Goal: Register for event/course

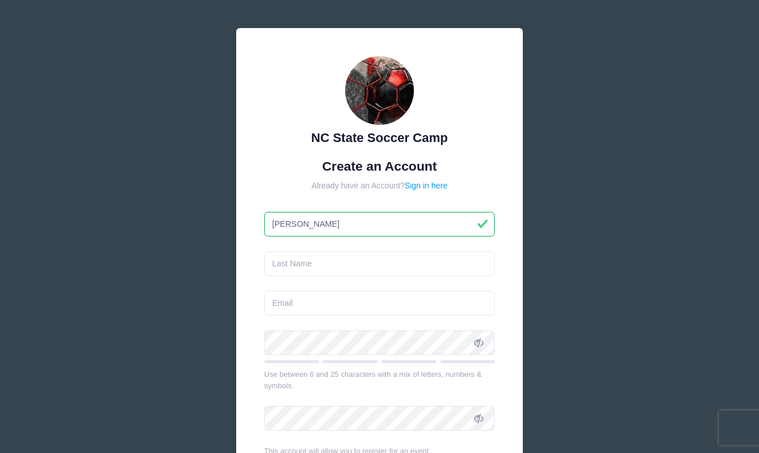
type input "[PERSON_NAME]"
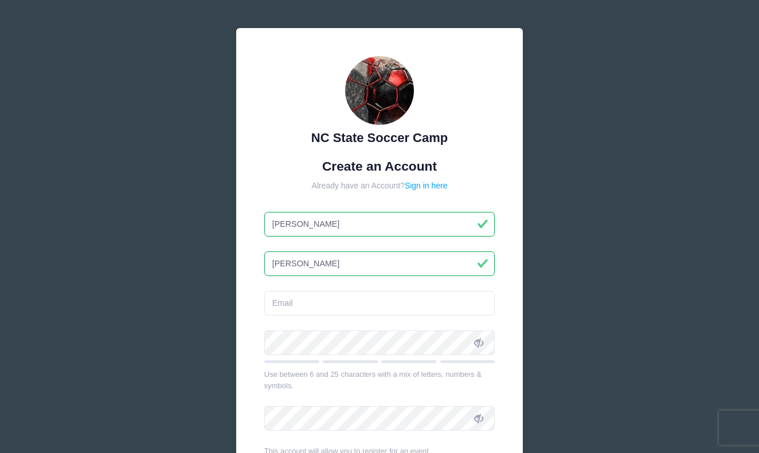
type input "[PERSON_NAME]"
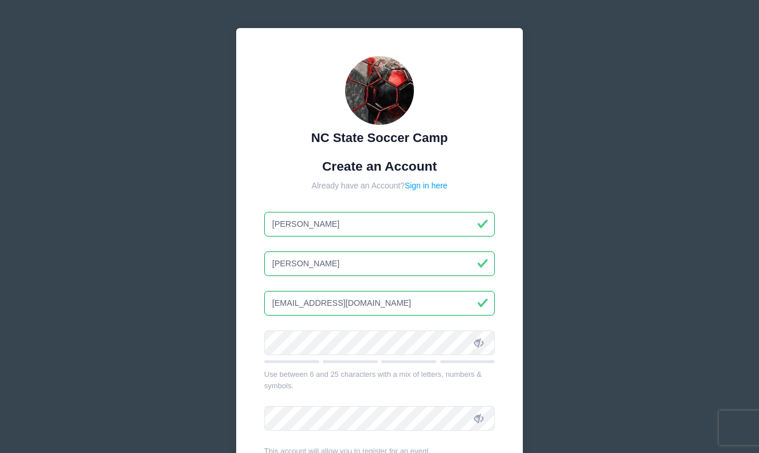
type input "[EMAIL_ADDRESS][DOMAIN_NAME]"
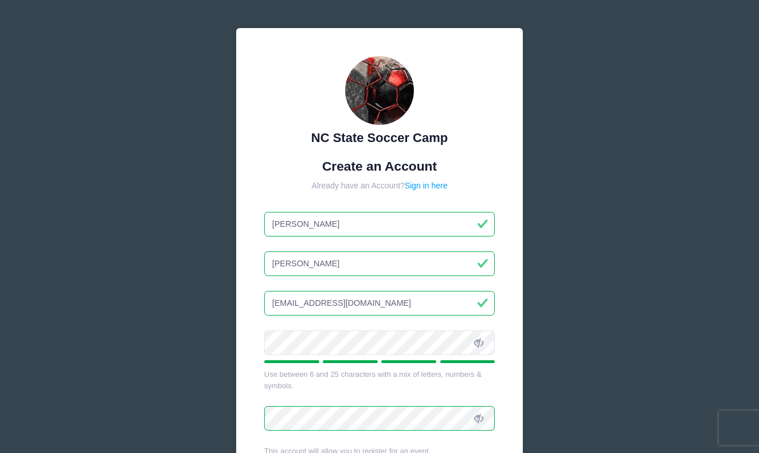
click at [477, 342] on icon at bounding box center [478, 343] width 9 height 9
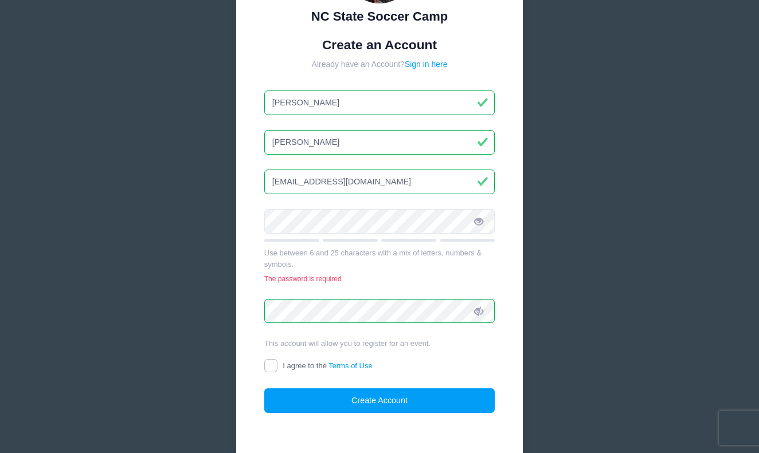
scroll to position [126, 0]
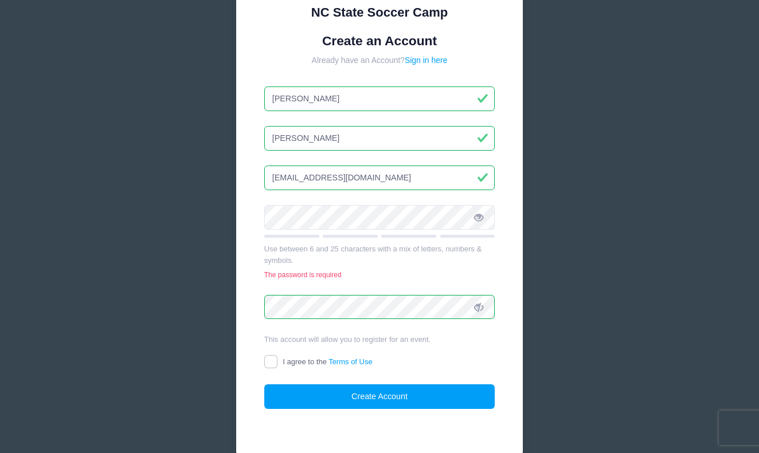
click at [271, 358] on input "I agree to the Terms of Use" at bounding box center [270, 361] width 13 height 13
checkbox input "true"
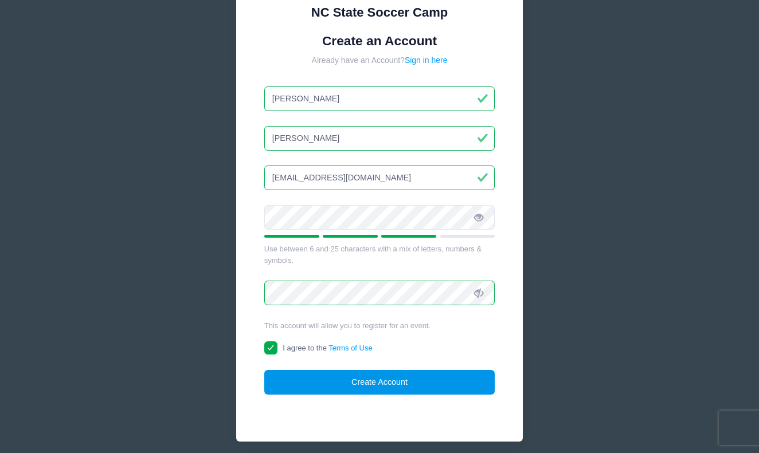
click at [322, 379] on button "Create Account" at bounding box center [379, 382] width 231 height 25
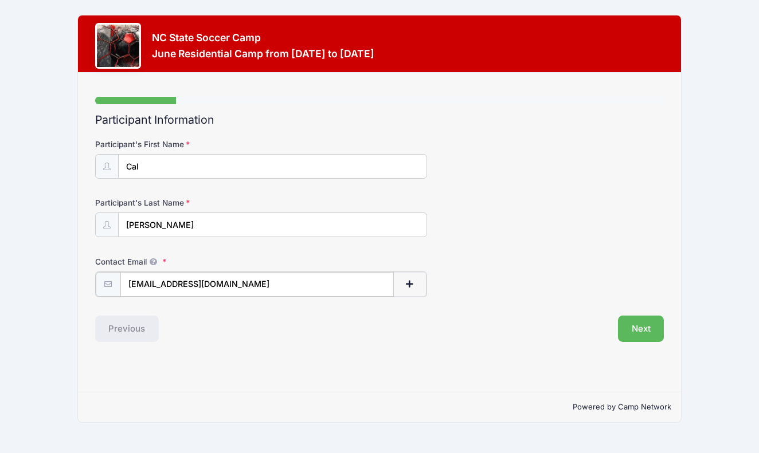
type input "[EMAIL_ADDRESS][DOMAIN_NAME]"
click at [364, 353] on div "Step 1 /7 Step 1 Step 2 Step 3 Step 4 Policies Extra Items Summary Participant …" at bounding box center [379, 232] width 602 height 319
click at [635, 326] on button "Next" at bounding box center [641, 328] width 46 height 26
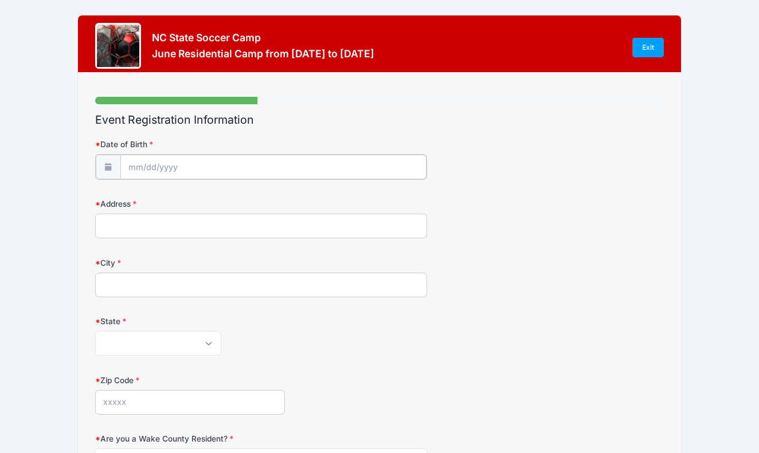
click at [178, 165] on input "Date of Birth" at bounding box center [273, 167] width 306 height 25
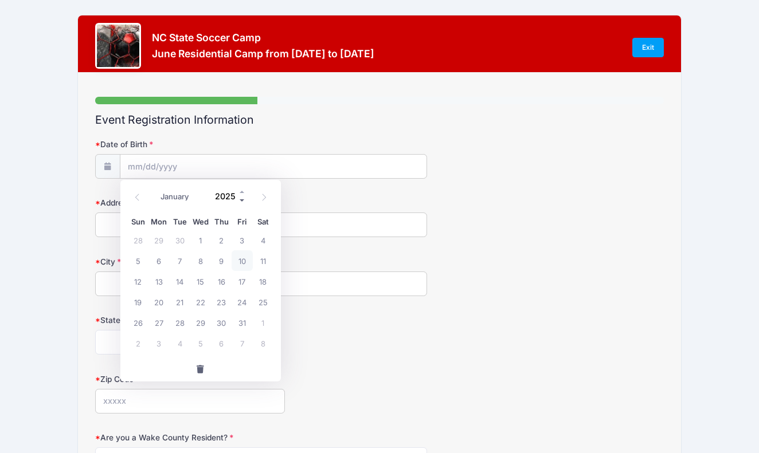
click at [242, 199] on span at bounding box center [242, 201] width 8 height 9
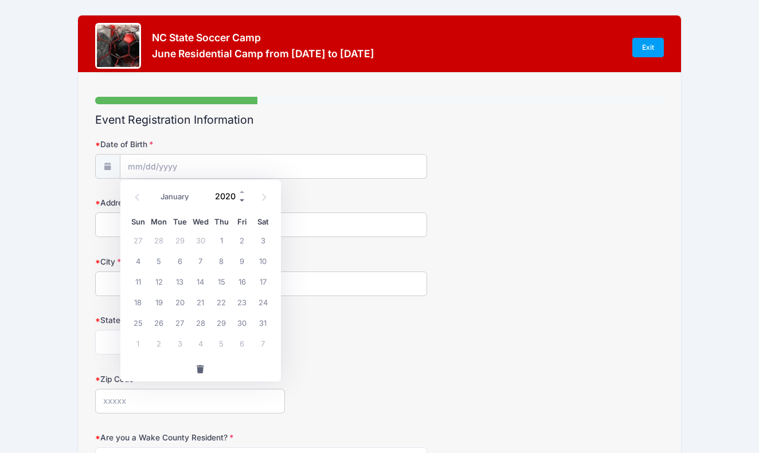
click at [242, 199] on span at bounding box center [242, 201] width 8 height 9
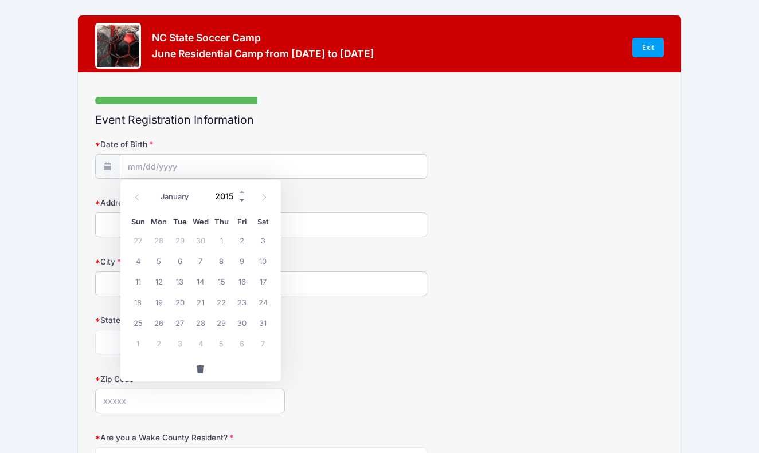
click at [242, 199] on span at bounding box center [242, 201] width 8 height 9
type input "2013"
select select "8"
click at [157, 282] on span "16" at bounding box center [158, 281] width 21 height 21
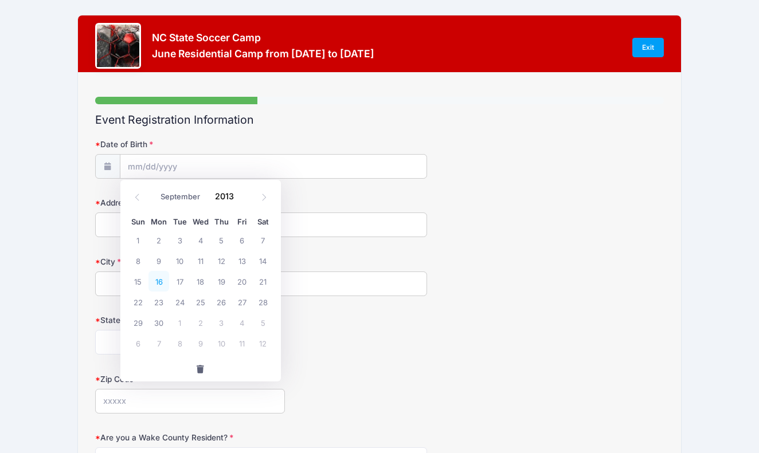
type input "09/16/2013"
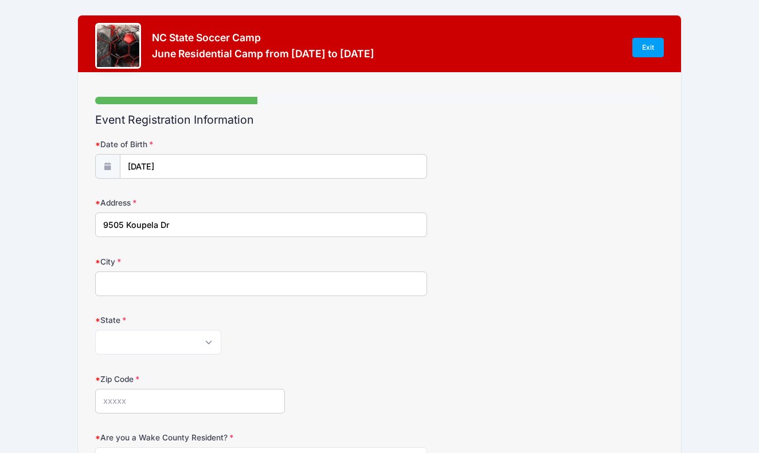
type input "9505 Koupela Dr"
type input "Raleigh"
select select "NC"
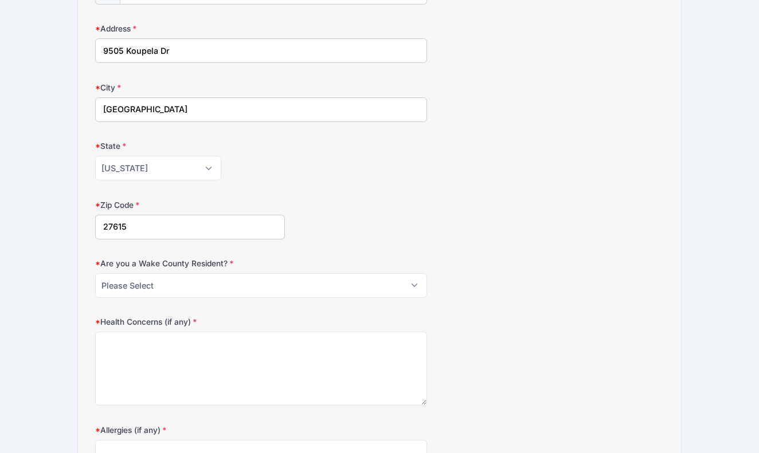
scroll to position [176, 0]
type input "27615"
select select "YES"
click at [222, 338] on textarea "Health Concerns (if any)" at bounding box center [261, 367] width 332 height 74
type textarea "A"
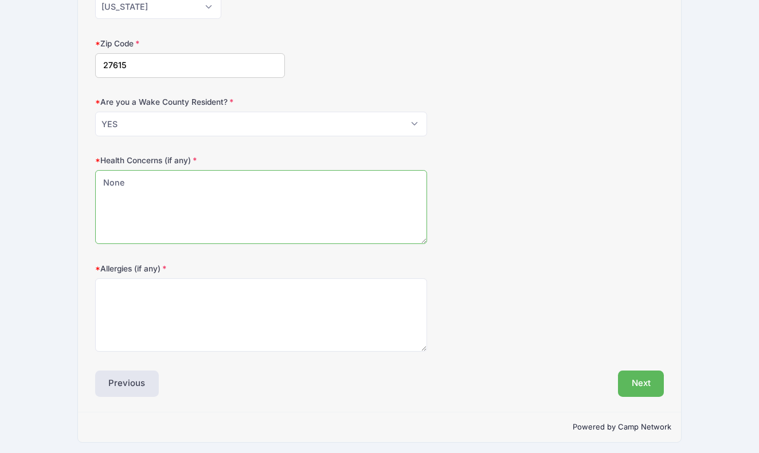
scroll to position [335, 0]
type textarea "None"
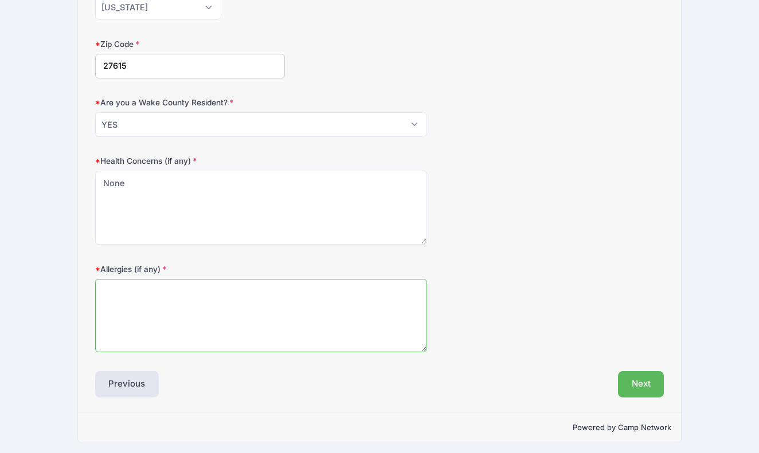
click at [153, 299] on textarea "Allergies (if any)" at bounding box center [261, 316] width 332 height 74
type textarea "Pine Nuts Penicillin"
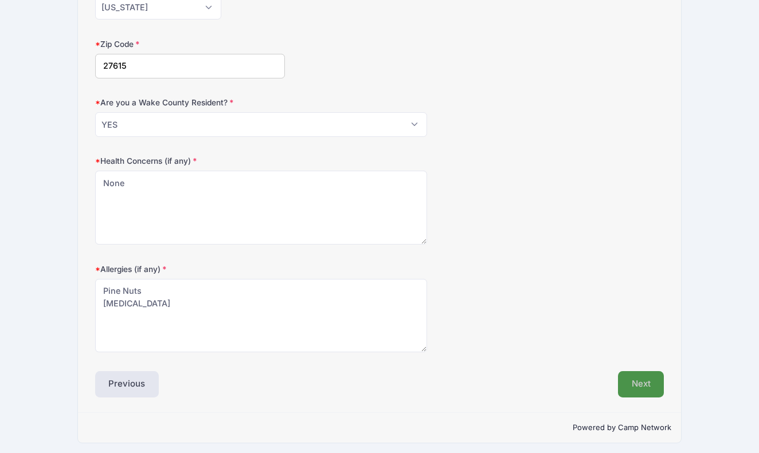
click at [648, 375] on button "Next" at bounding box center [641, 384] width 46 height 26
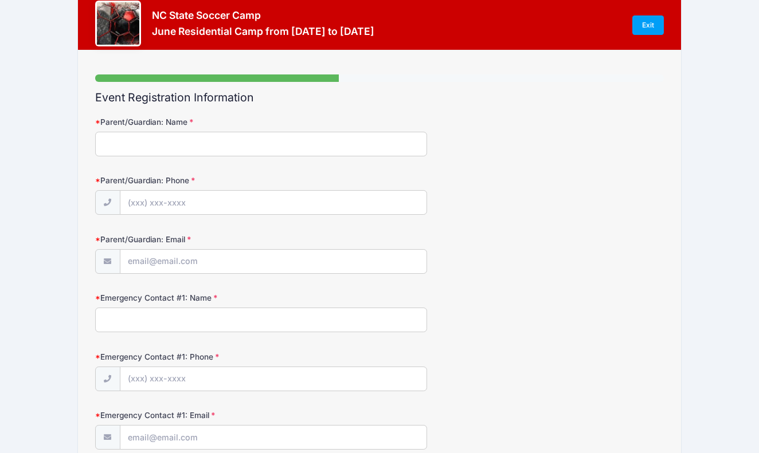
scroll to position [0, 0]
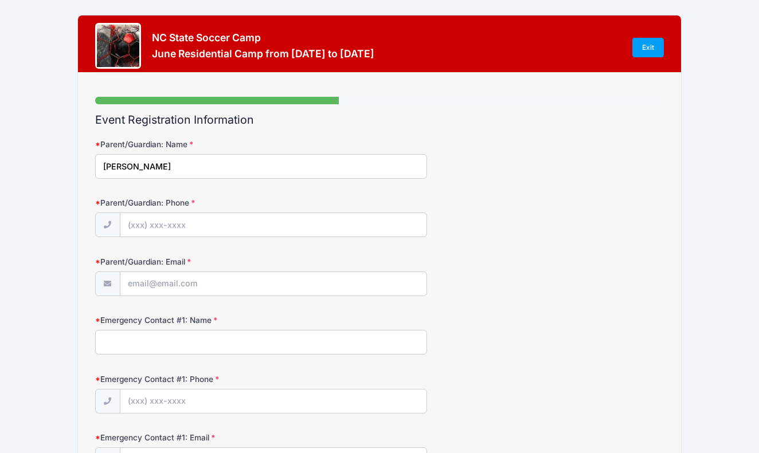
type input "Kara Schrader"
type input "(919) 412-5917"
type input "[EMAIL_ADDRESS][DOMAIN_NAME]"
type input "Mark Schrader"
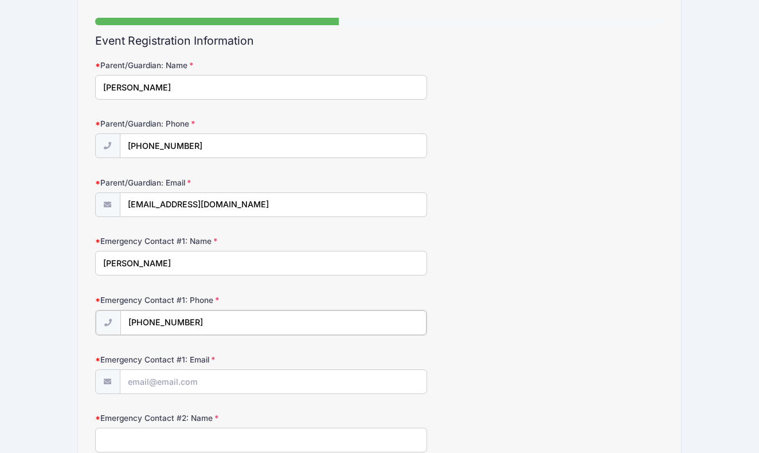
scroll to position [122, 0]
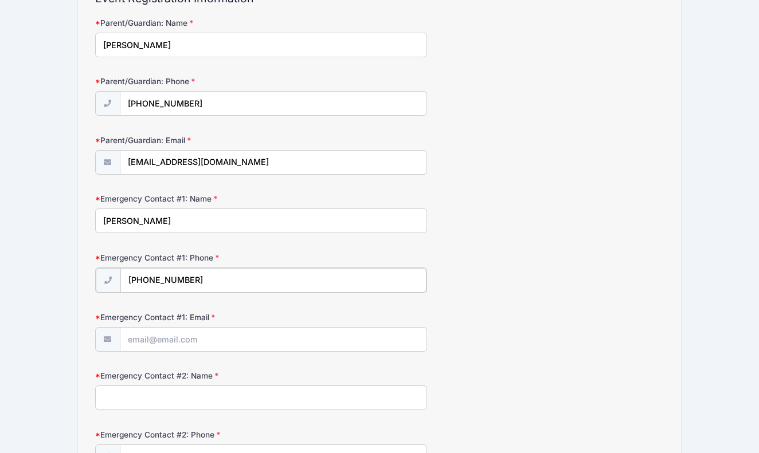
type input "(919) 306-8873"
type input "maschrad@gmail.com"
type input "Lori Register"
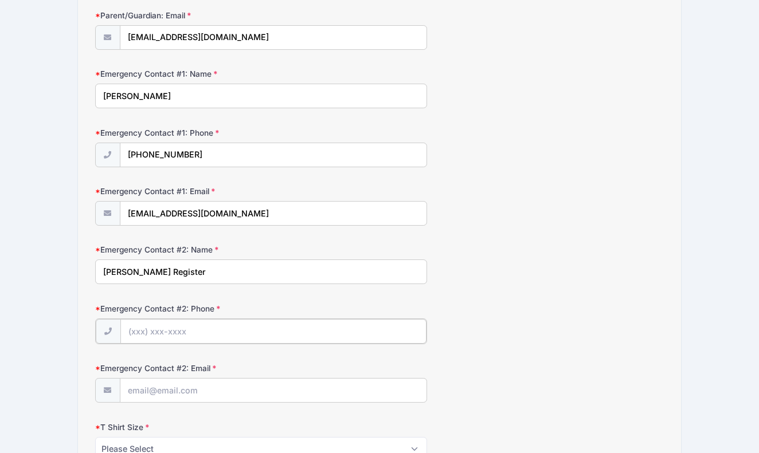
scroll to position [250, 0]
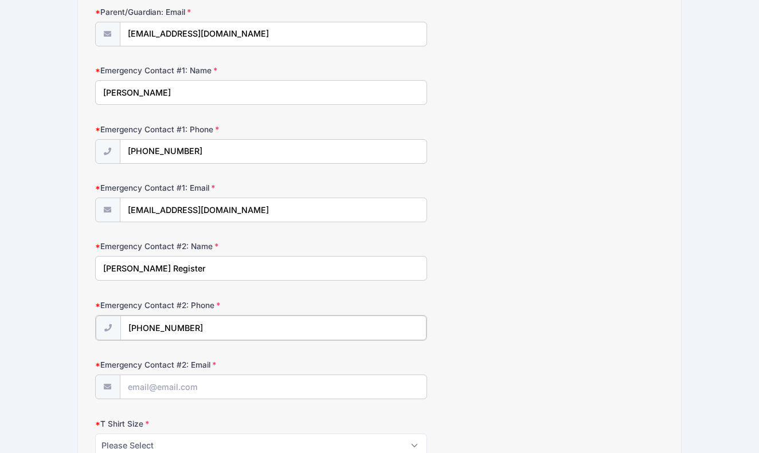
type input "(919) 637-3926"
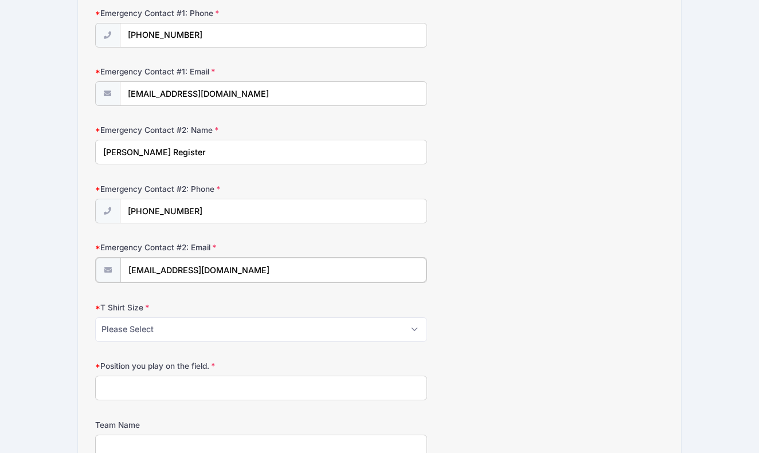
scroll to position [428, 0]
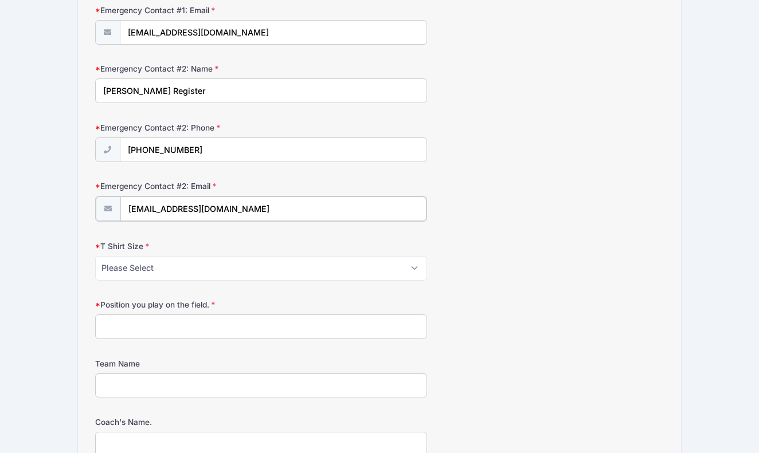
type input "loriregister@yahoo.com"
select select "Youth Large"
click at [155, 322] on input "Position you play on the field." at bounding box center [261, 326] width 332 height 25
type input "Winger"
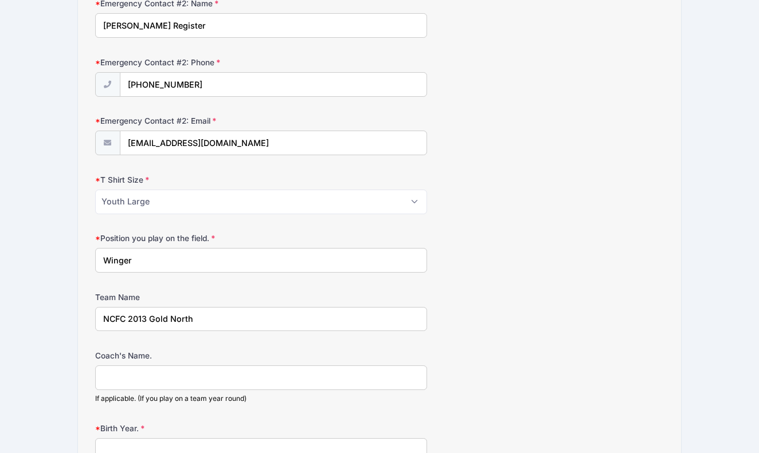
scroll to position [497, 0]
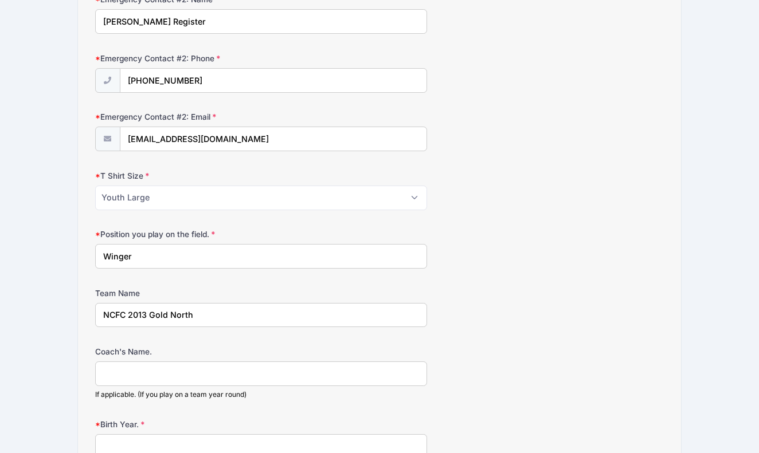
type input "NCFC 2013 Gold North"
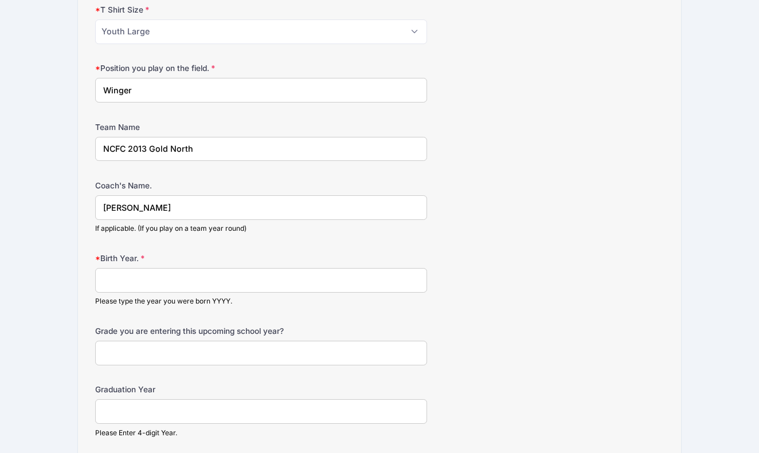
scroll to position [669, 0]
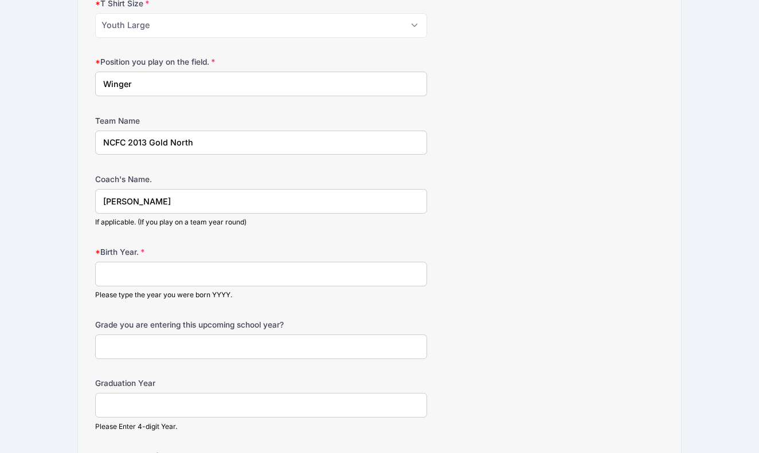
type input "Glendon Young"
type input "2013"
click at [174, 353] on input "Grade you are entering this upcoming school year?" at bounding box center [261, 347] width 332 height 25
type input "currently in 6th grade"
click at [159, 413] on input "Graduation Year" at bounding box center [261, 405] width 332 height 25
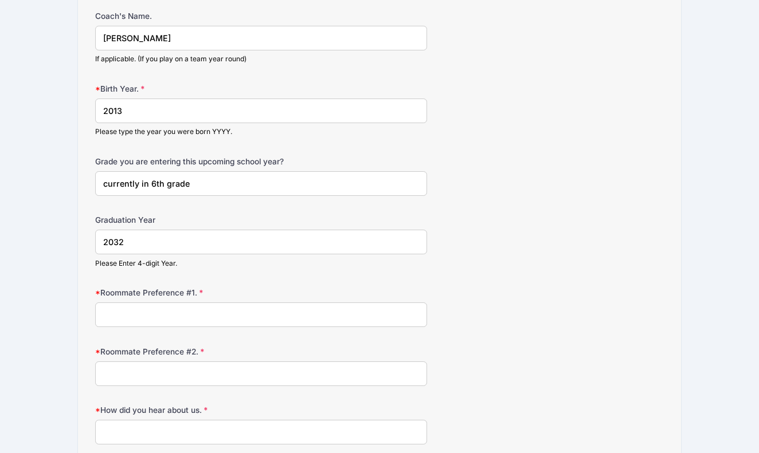
scroll to position [874, 0]
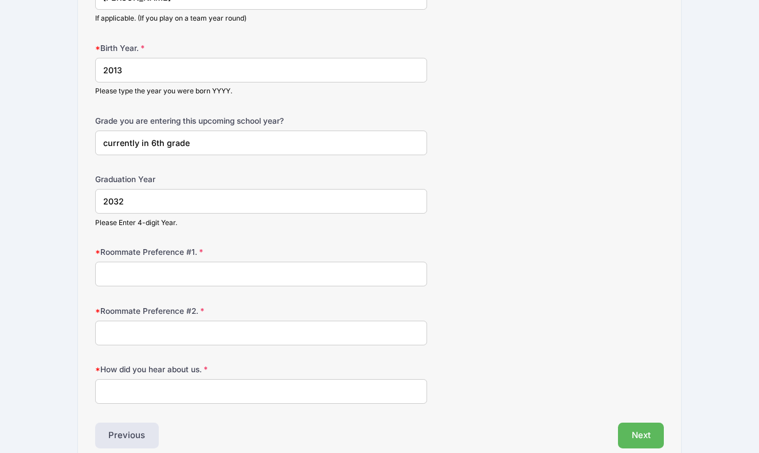
type input "2032"
click at [213, 277] on input "Roommate Preference #1." at bounding box center [261, 274] width 332 height 25
type input "Brooks Register"
click at [214, 340] on input "Roommate Preference #2." at bounding box center [261, 333] width 332 height 25
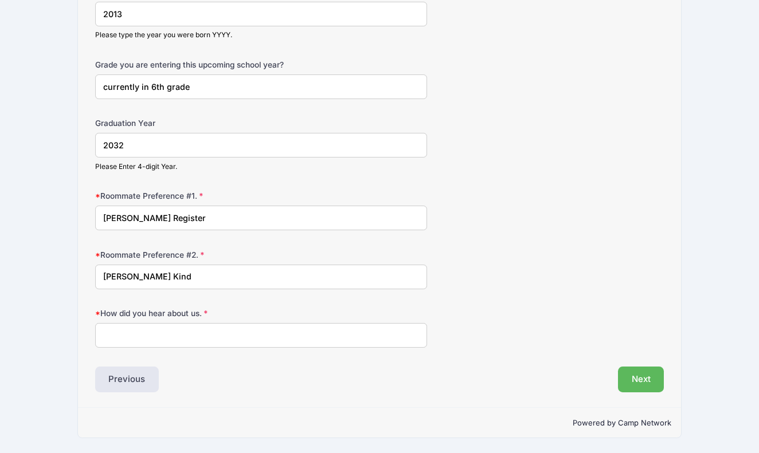
scroll to position [935, 0]
type input "Carter Kind"
click at [197, 331] on input "How did you hear about us." at bounding box center [261, 335] width 332 height 25
type input "B"
type input "friends"
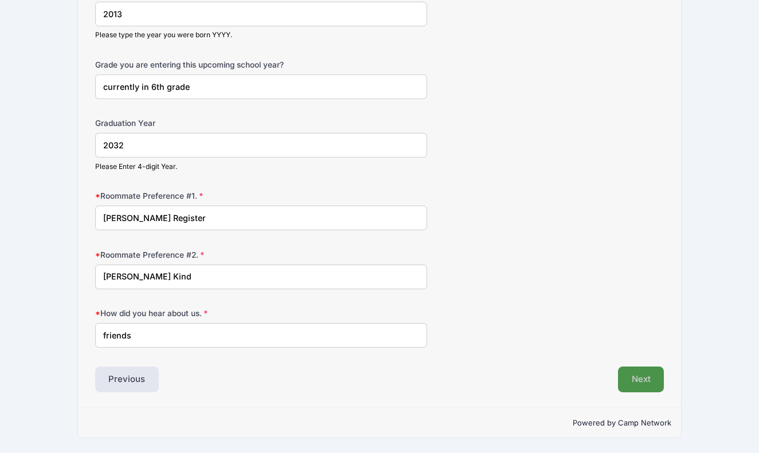
click at [640, 380] on button "Next" at bounding box center [641, 380] width 46 height 26
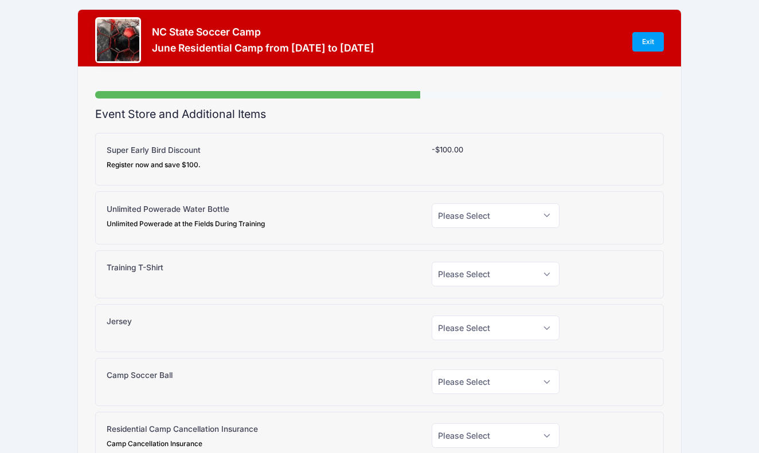
scroll to position [0, 0]
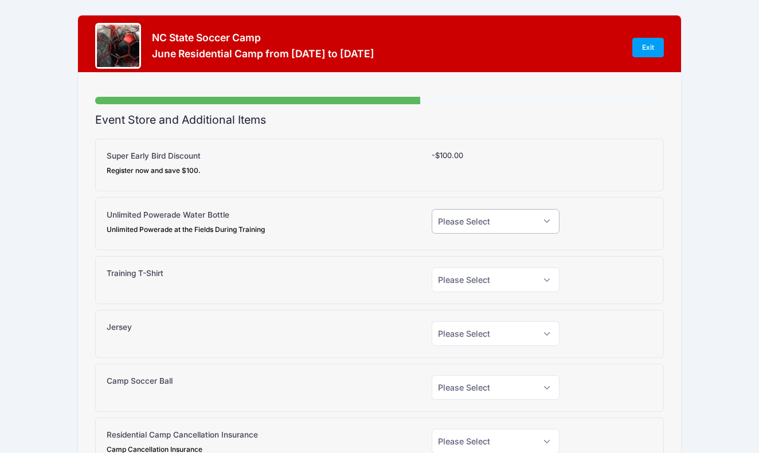
select select "0"
select select "1"
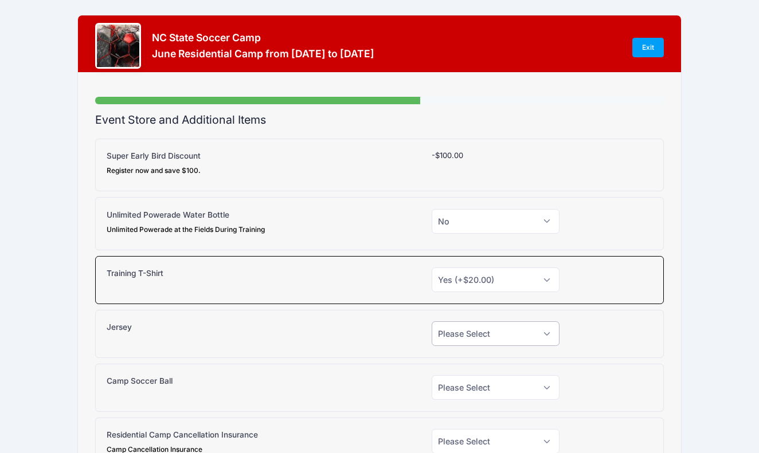
select select "1"
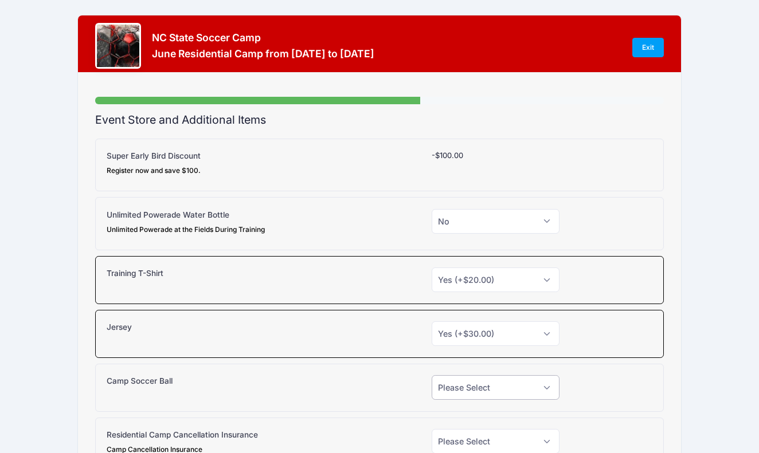
select select "0"
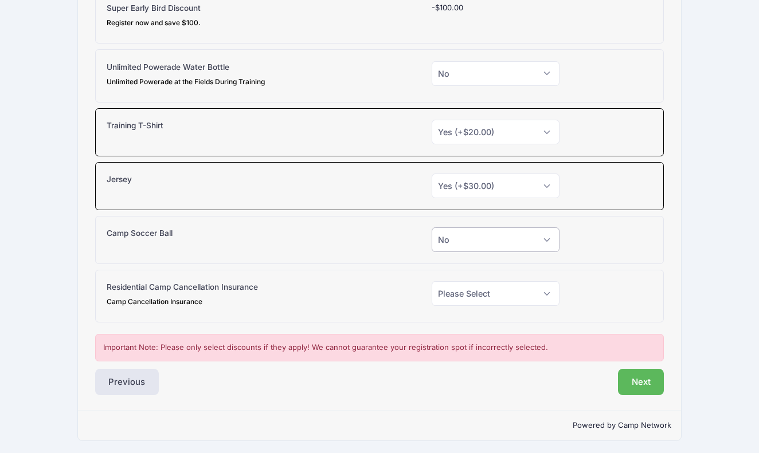
scroll to position [147, 0]
select select "0"
click at [646, 378] on button "Next" at bounding box center [641, 383] width 46 height 26
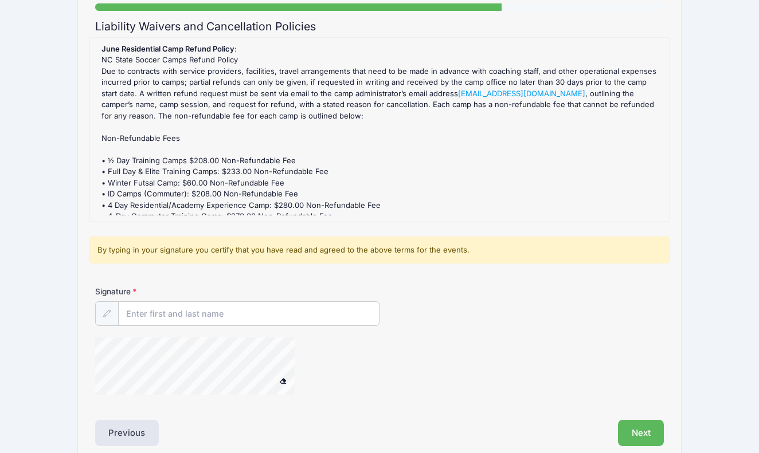
scroll to position [119, 0]
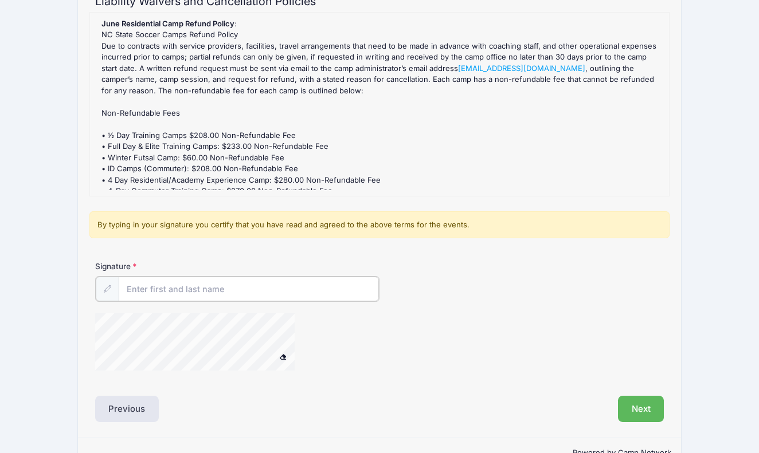
click at [240, 287] on input "Signature" at bounding box center [249, 289] width 260 height 25
type input "Kara Schrader"
click at [646, 411] on button "Next" at bounding box center [641, 408] width 46 height 26
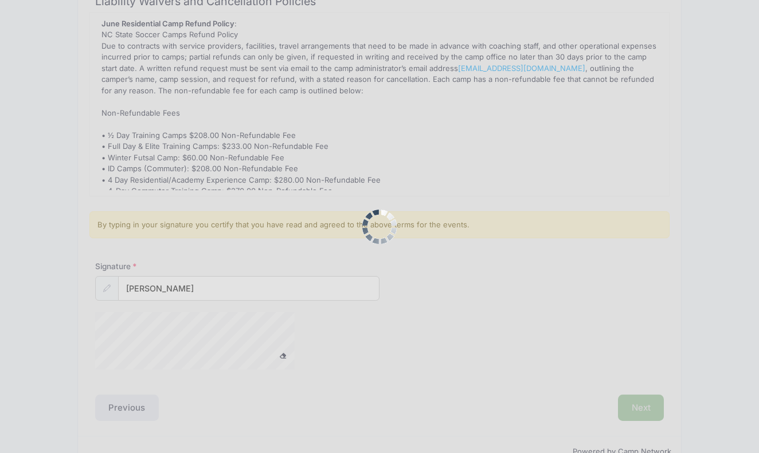
scroll to position [0, 0]
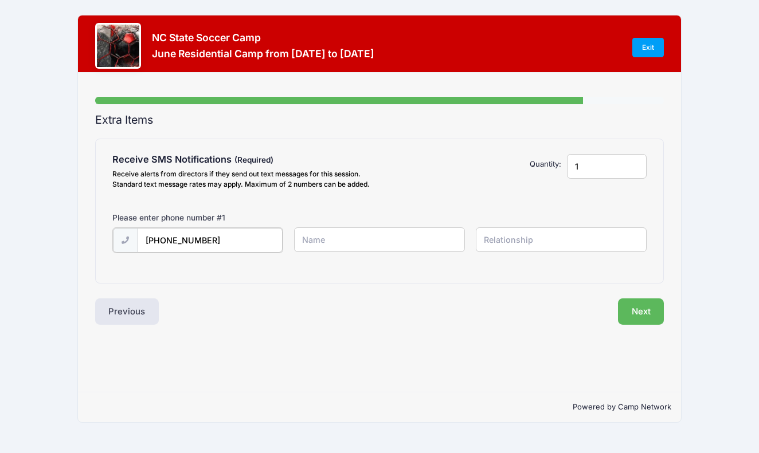
type input "(919) 412-5917"
type input "Kara Schrader"
type input "mom"
click at [630, 309] on button "Next" at bounding box center [641, 310] width 46 height 26
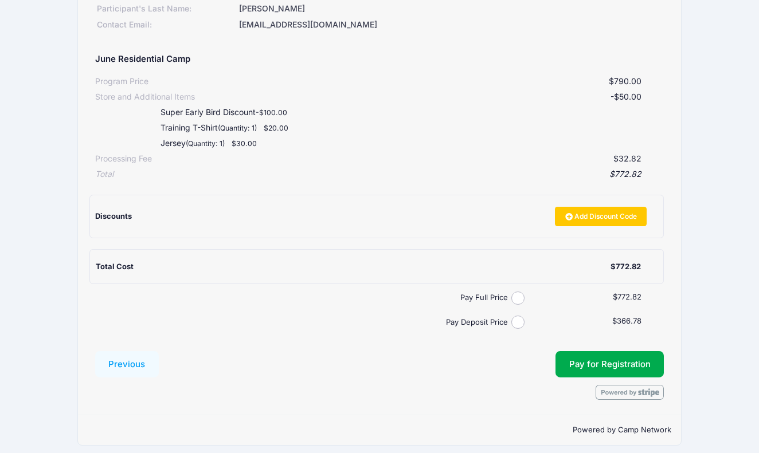
scroll to position [171, 0]
click at [520, 292] on input "Pay Full Price" at bounding box center [517, 298] width 13 height 13
radio input "true"
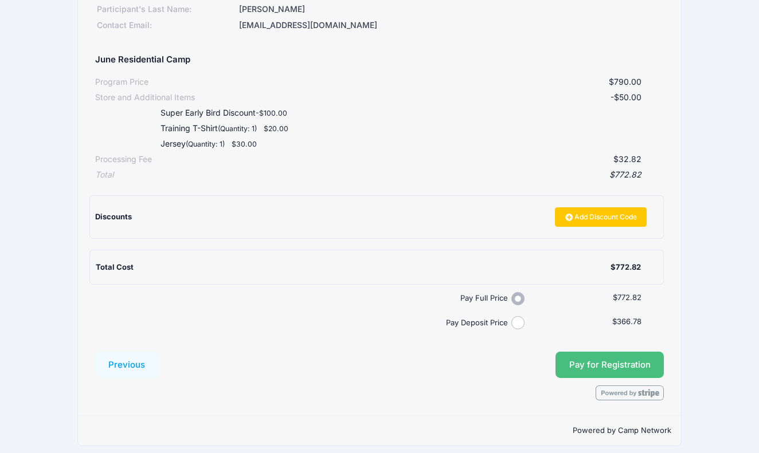
click at [620, 353] on button "Pay for Registration" at bounding box center [609, 365] width 109 height 26
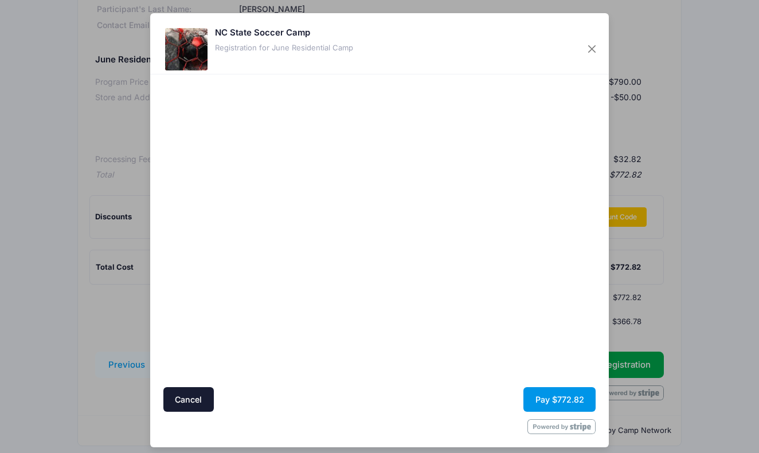
click at [544, 395] on button "Pay $772.82" at bounding box center [559, 399] width 72 height 25
